Goal: Task Accomplishment & Management: Manage account settings

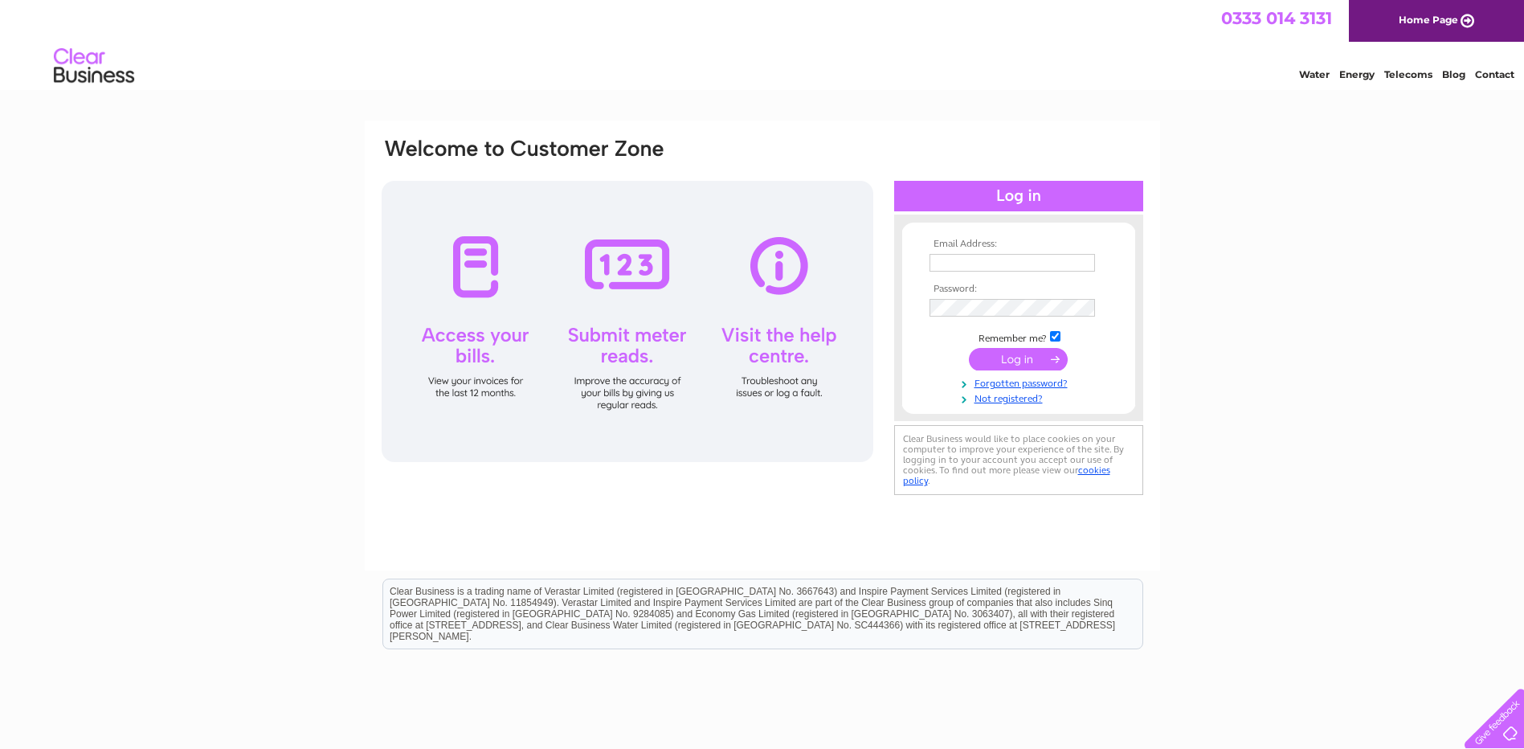
click at [1037, 262] on input "text" at bounding box center [1013, 263] width 166 height 18
click at [1116, 223] on div at bounding box center [1018, 223] width 249 height 16
click at [1025, 263] on input "text" at bounding box center [1013, 263] width 166 height 18
type input "reeni@tzcb.org.uk"
click at [957, 303] on tbody "Email Address: reeni@tzcb.org.uk Password: Remember me?" at bounding box center [1019, 323] width 186 height 168
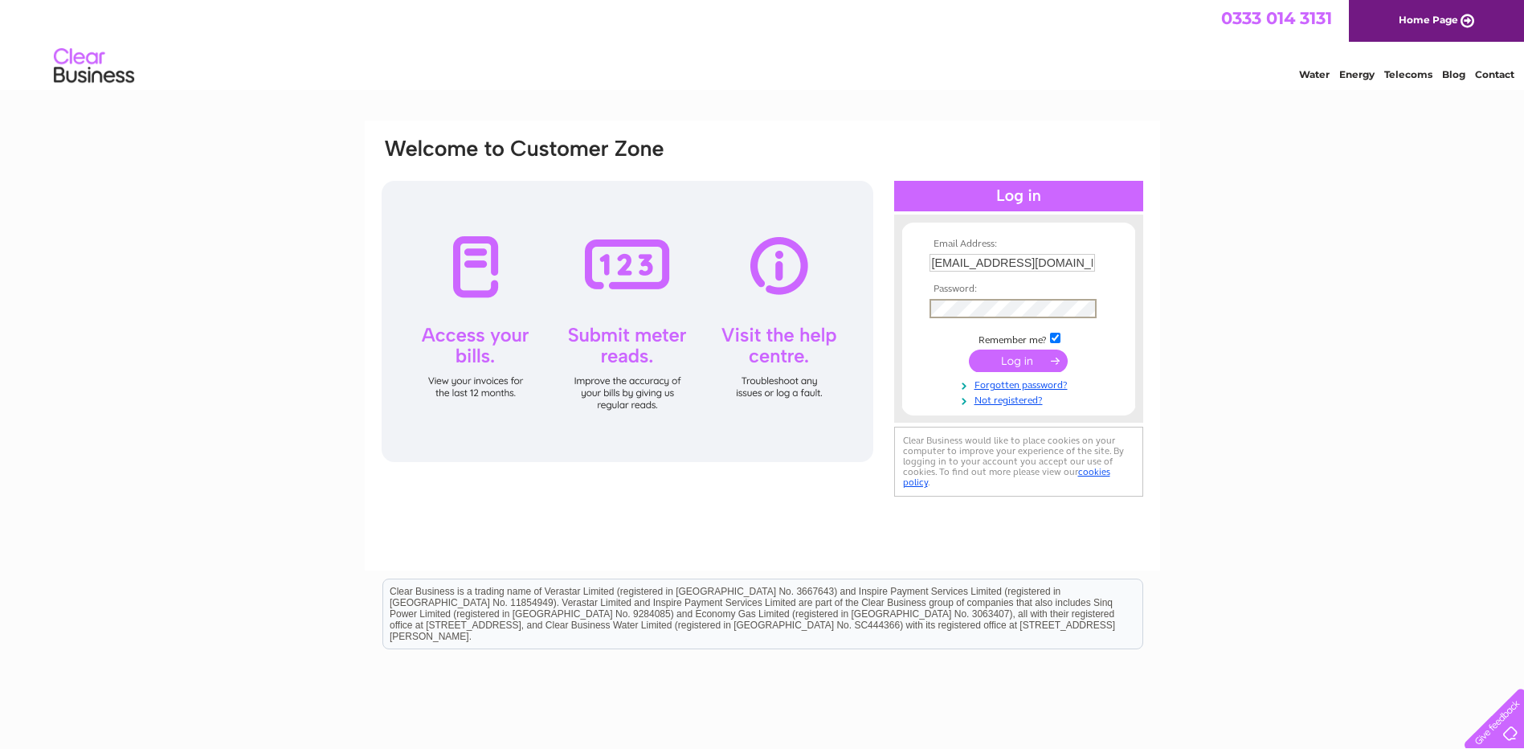
click at [1057, 333] on input "checkbox" at bounding box center [1055, 338] width 10 height 10
checkbox input "false"
click at [1026, 362] on input "submit" at bounding box center [1018, 361] width 99 height 22
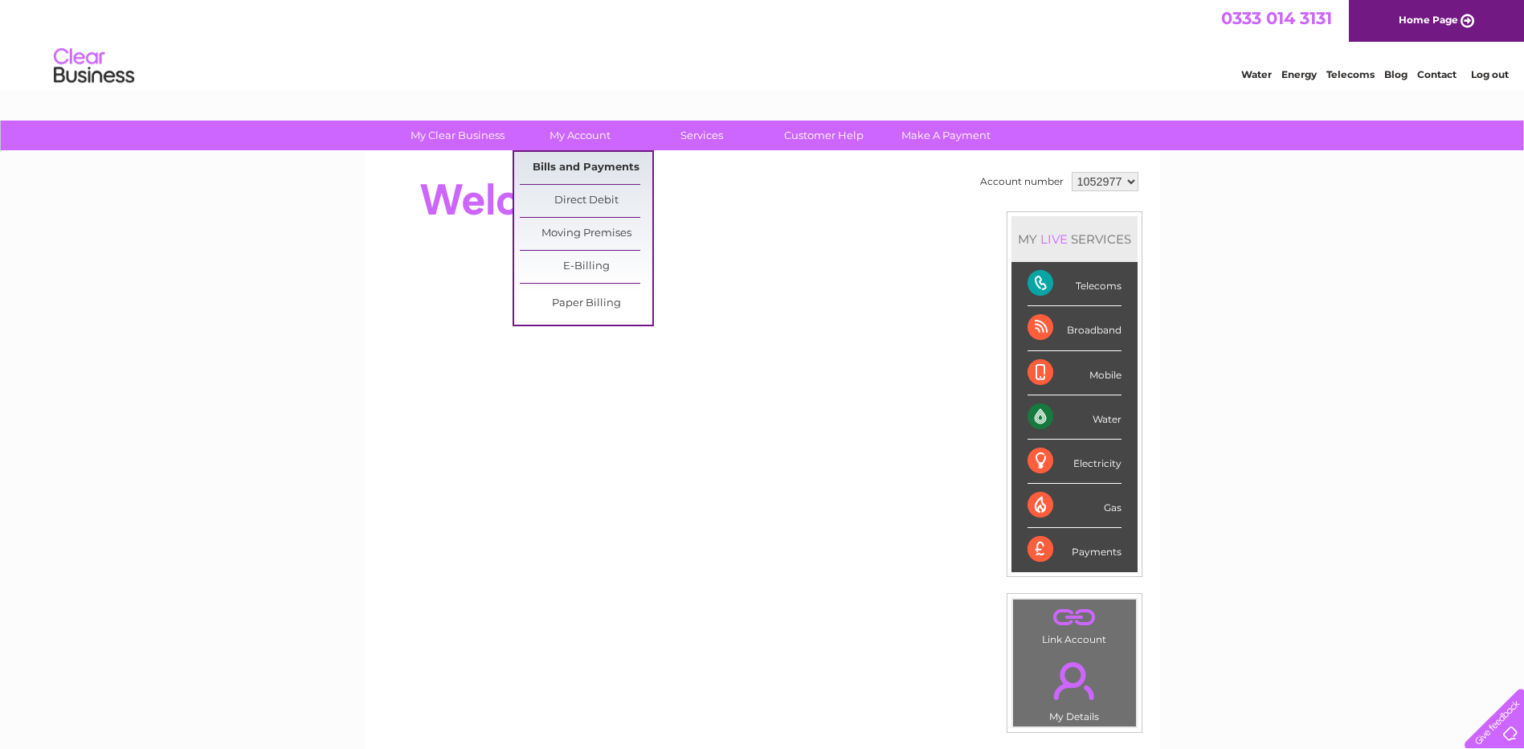
click at [593, 164] on link "Bills and Payments" at bounding box center [586, 168] width 133 height 32
click at [599, 162] on link "Bills and Payments" at bounding box center [586, 168] width 133 height 32
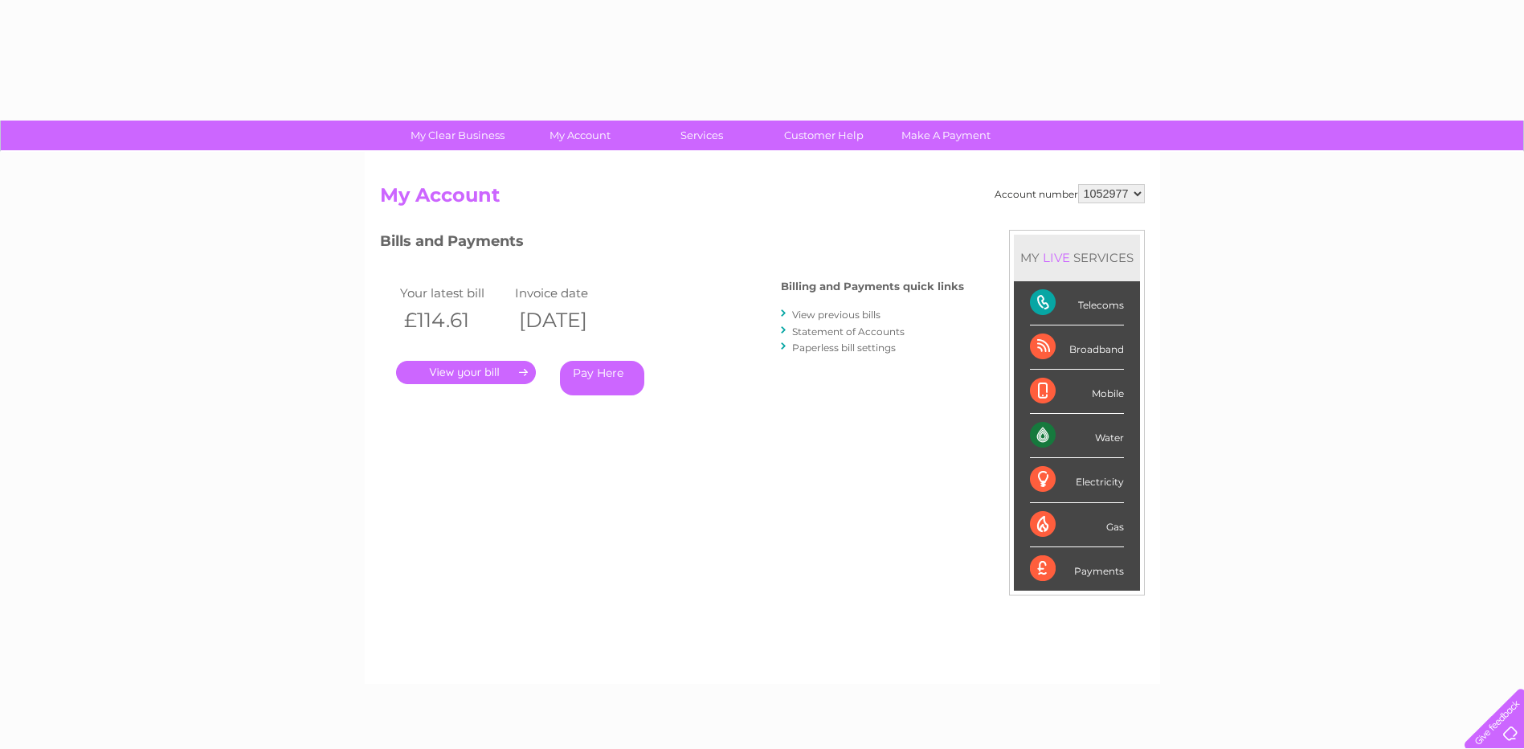
click at [793, 541] on div "Account number 1052977 1114522 1114523 1114524 My Account MY LIVE SERVICES Tele…" at bounding box center [762, 426] width 765 height 484
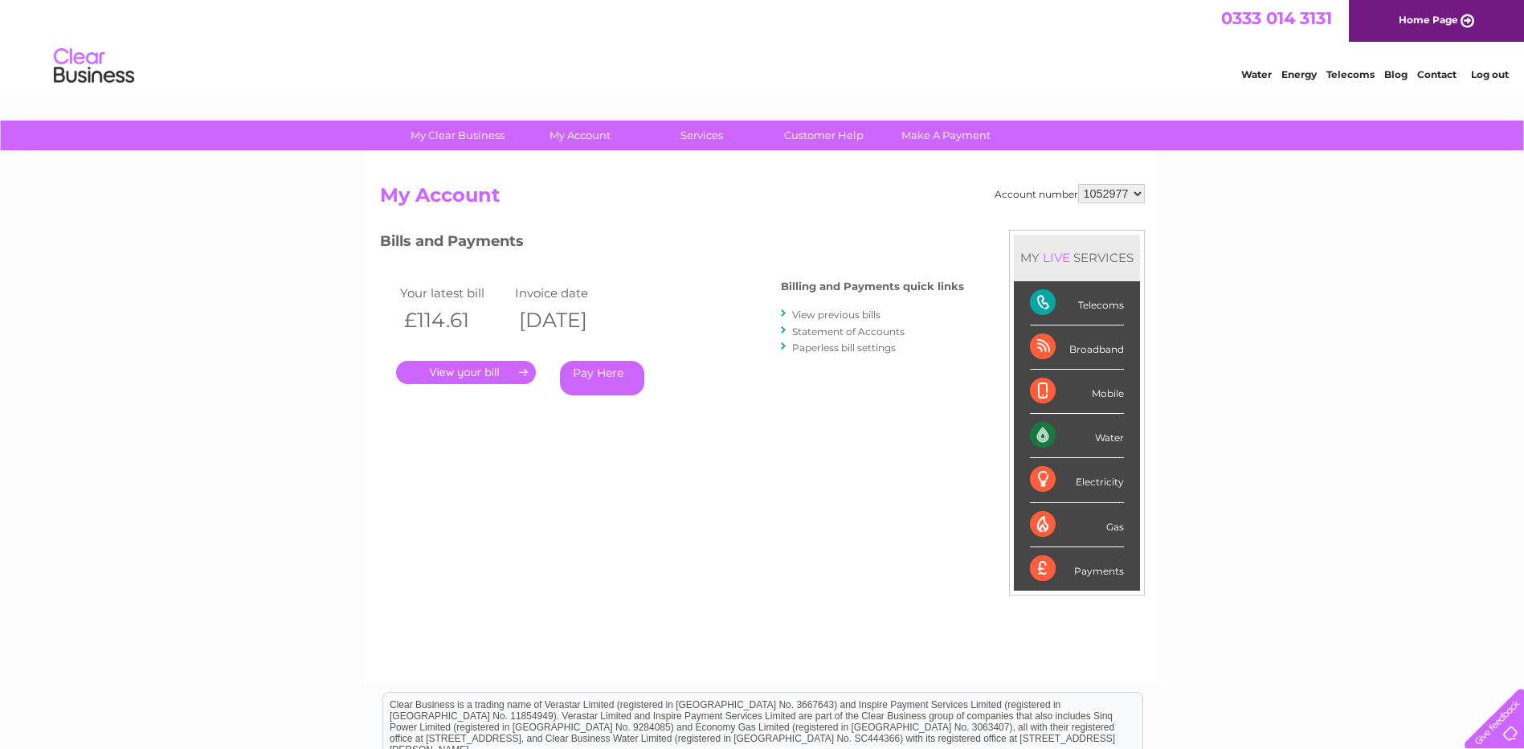
click at [490, 370] on link "." at bounding box center [466, 372] width 140 height 23
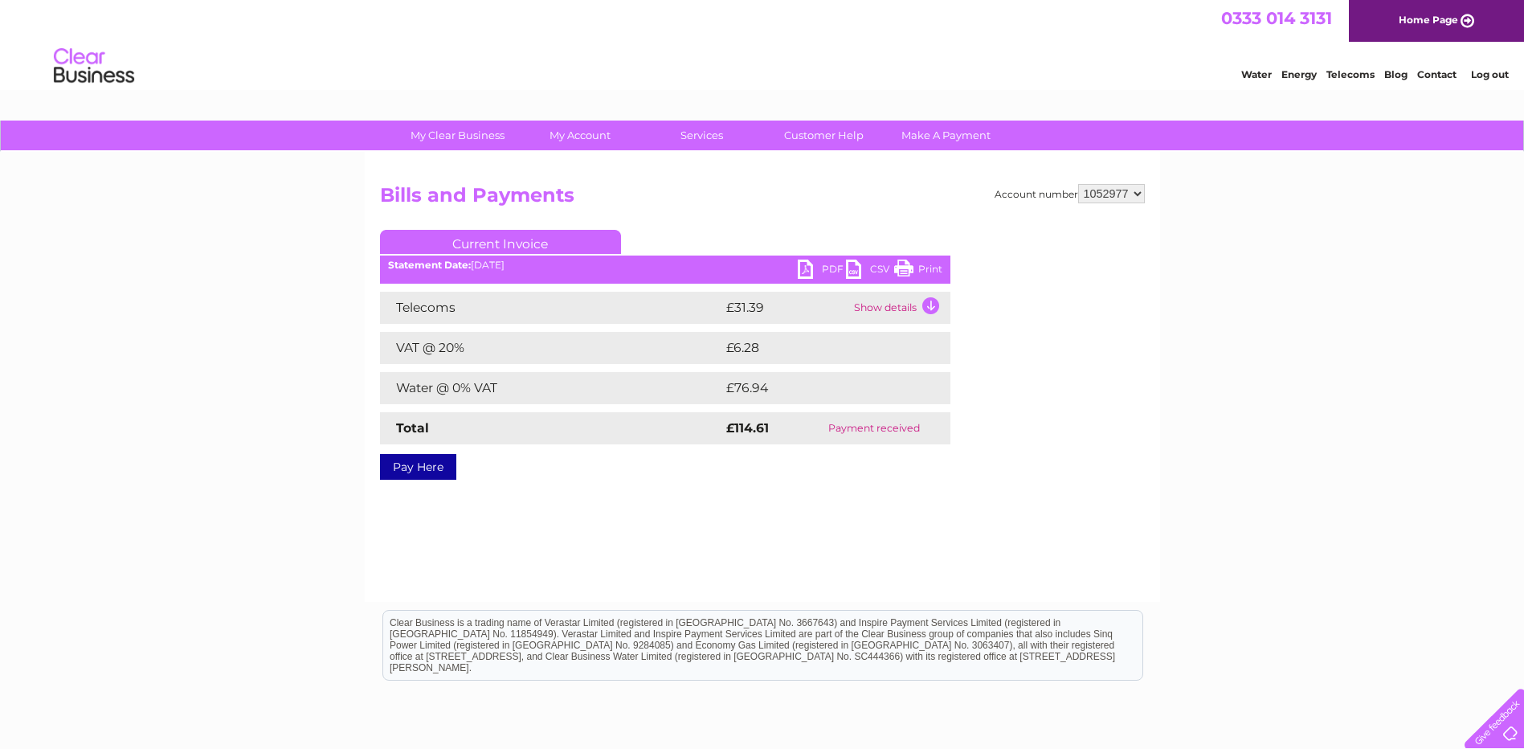
click at [808, 270] on link "PDF" at bounding box center [822, 271] width 48 height 23
